Goal: Transaction & Acquisition: Subscribe to service/newsletter

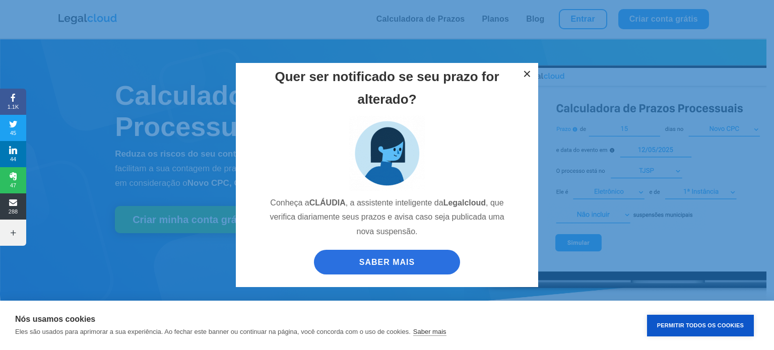
click at [530, 72] on button "×" at bounding box center [527, 74] width 22 height 22
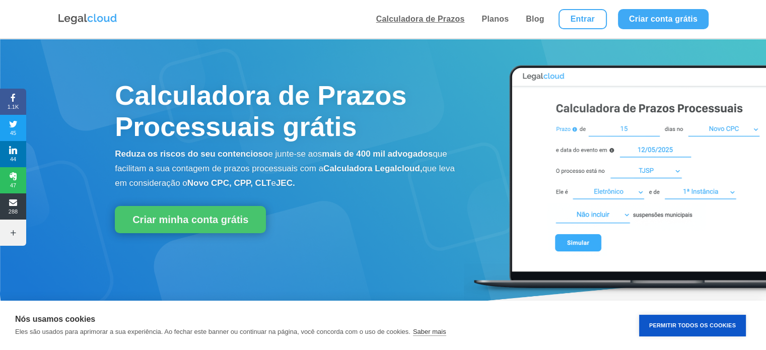
click at [411, 13] on link "Calculadora de Prazos" at bounding box center [420, 19] width 95 height 38
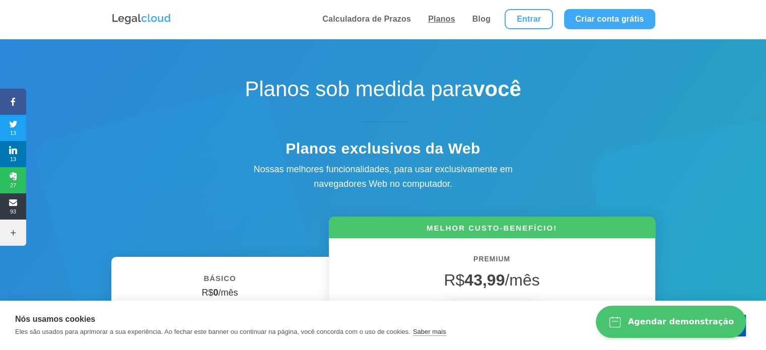
click at [435, 20] on link "Planos" at bounding box center [441, 19] width 33 height 38
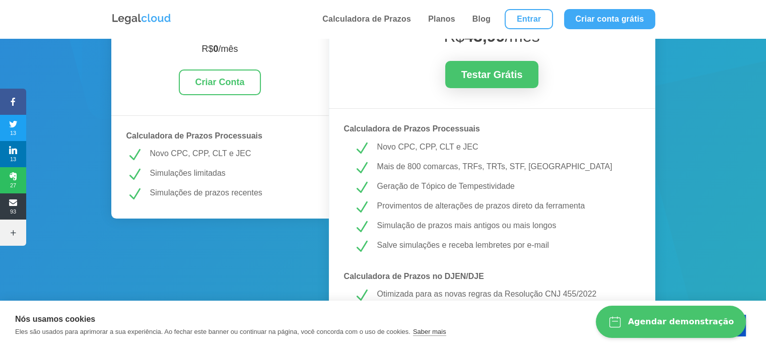
scroll to position [151, 0]
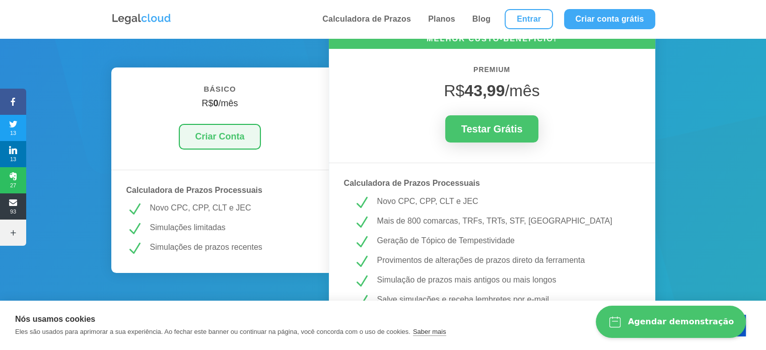
click at [219, 136] on link "Criar Conta" at bounding box center [220, 137] width 82 height 26
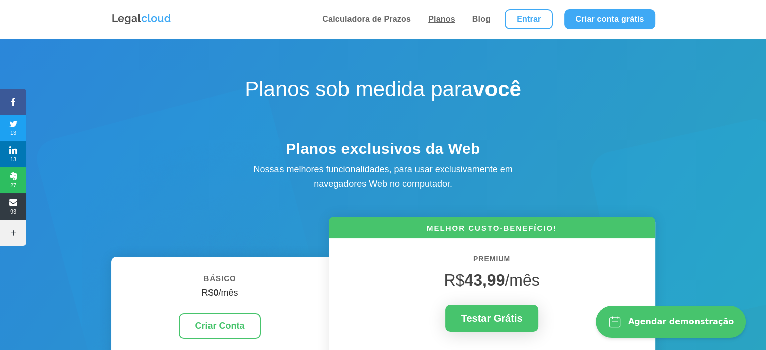
click at [437, 17] on link "Planos" at bounding box center [441, 19] width 33 height 38
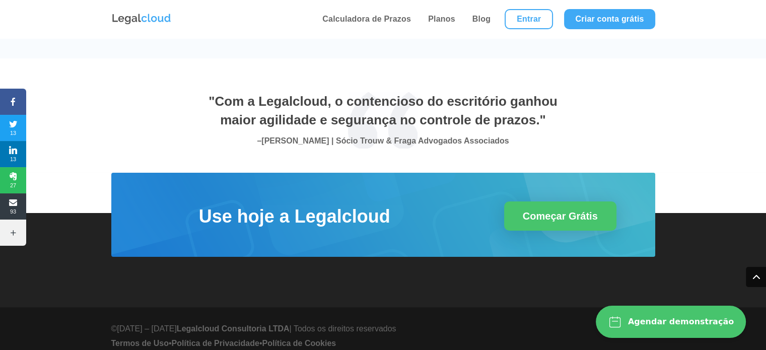
scroll to position [3630, 0]
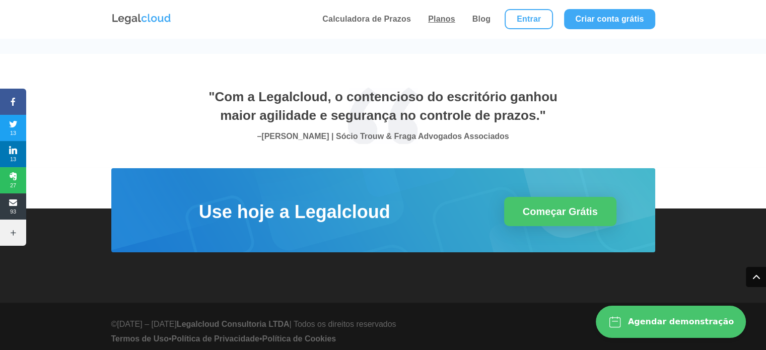
click at [442, 17] on link "Planos" at bounding box center [441, 19] width 33 height 38
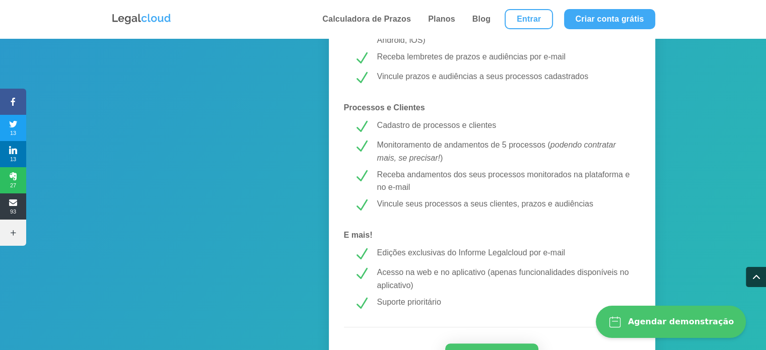
scroll to position [856, 0]
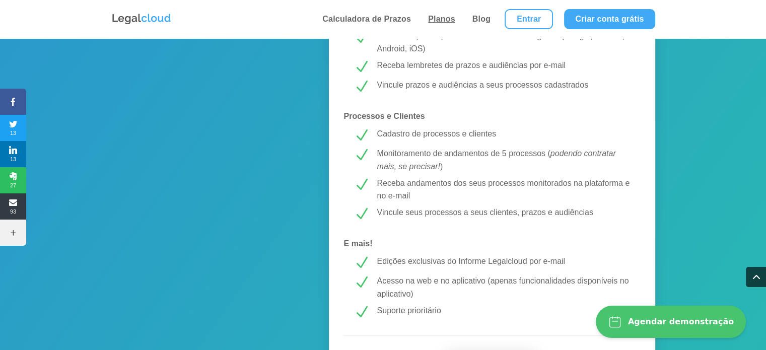
click at [445, 14] on link "Planos" at bounding box center [441, 19] width 33 height 38
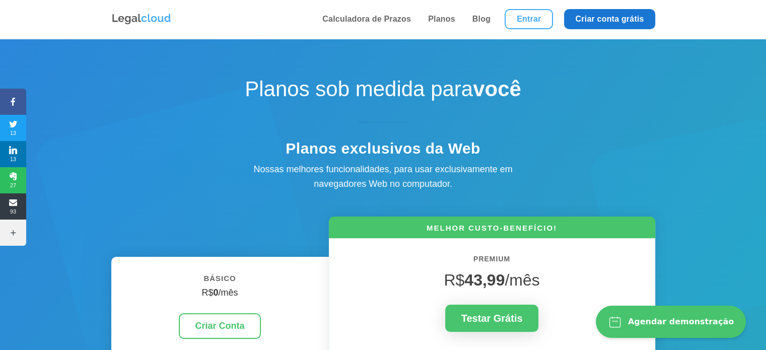
click at [627, 18] on link "Criar conta grátis" at bounding box center [609, 19] width 91 height 20
